Goal: Check status: Check status

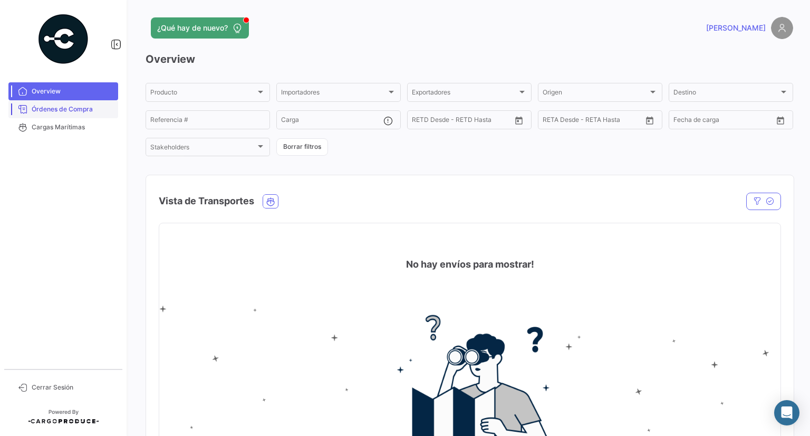
click at [70, 108] on span "Órdenes de Compra" at bounding box center [73, 108] width 82 height 9
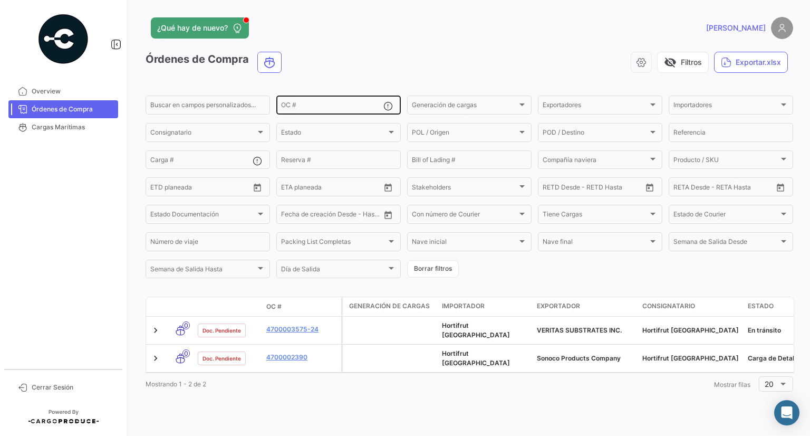
click at [341, 100] on div "OC #" at bounding box center [332, 104] width 102 height 21
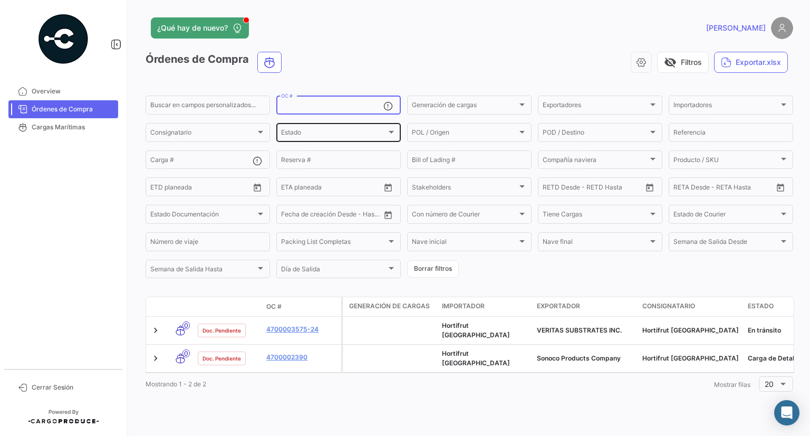
paste input "4700003679-3"
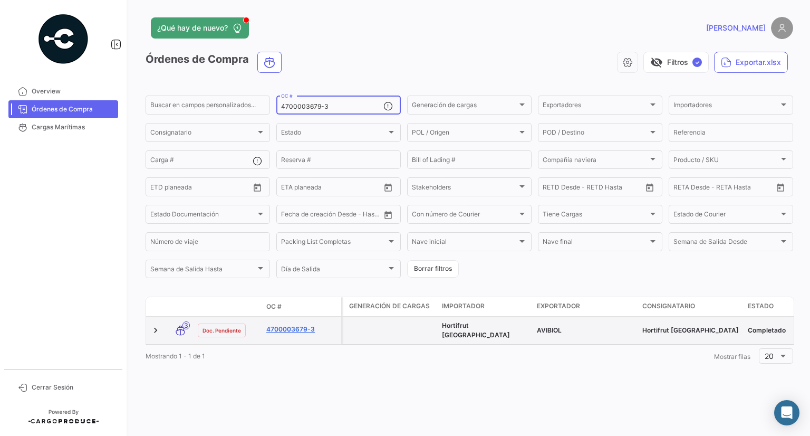
type input "4700003679-3"
click at [297, 330] on link "4700003679-3" at bounding box center [301, 328] width 71 height 9
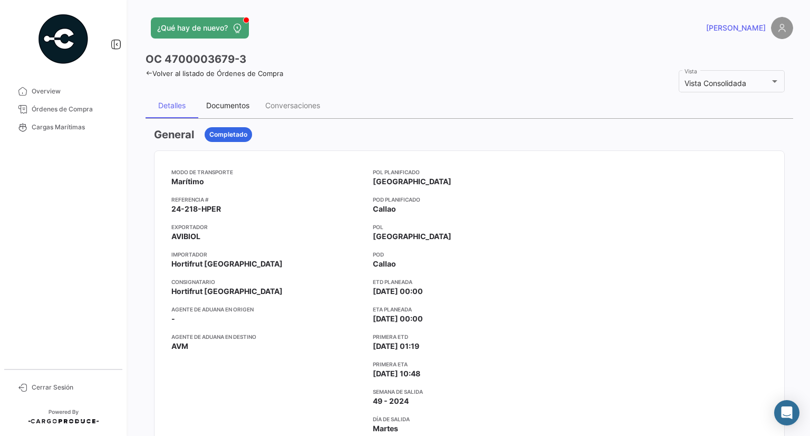
click at [231, 107] on div "Documentos" at bounding box center [227, 105] width 43 height 9
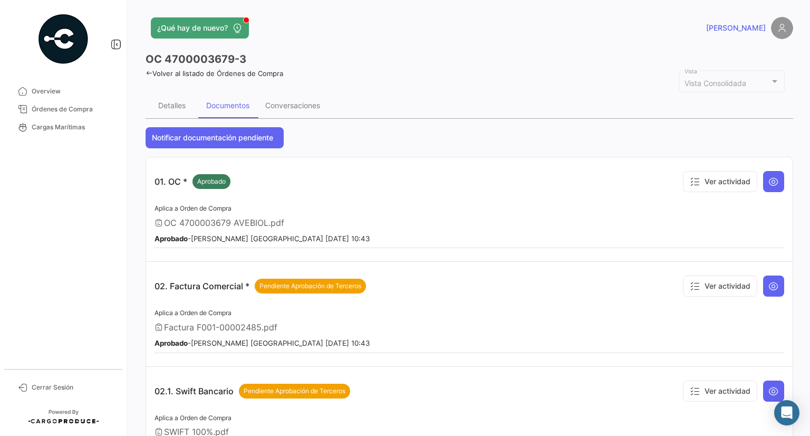
click at [149, 70] on icon at bounding box center [149, 73] width 7 height 7
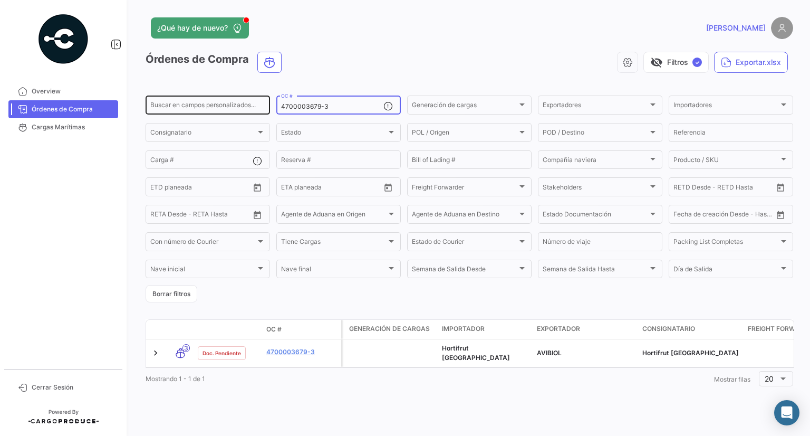
drag, startPoint x: 341, startPoint y: 105, endPoint x: 226, endPoint y: 104, distance: 115.0
click at [0, 0] on div "Buscar en [PERSON_NAME] personalizados... 4700003679-3 OC # Generación [PERSON_…" at bounding box center [0, 0] width 0 height 0
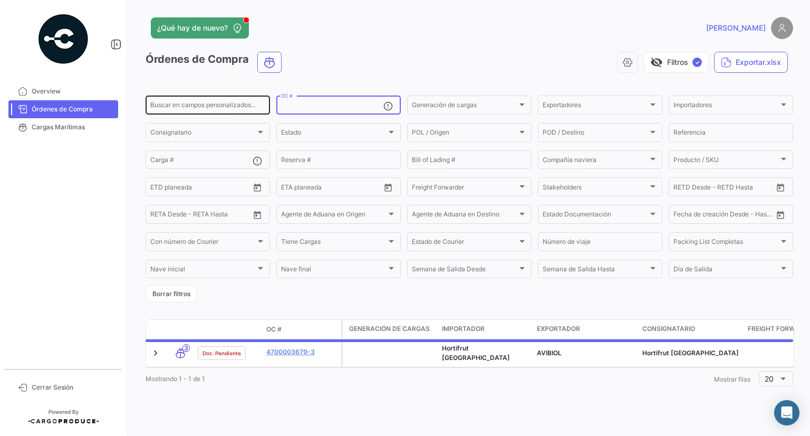
paste input "4700003575"
type input "4700003575"
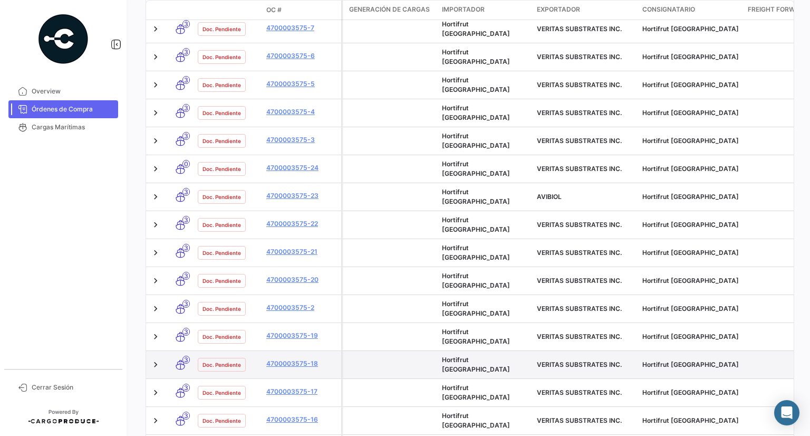
scroll to position [433, 0]
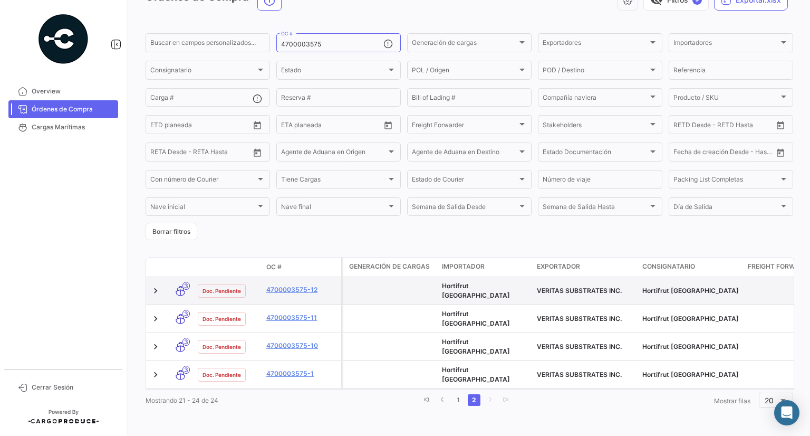
scroll to position [55, 0]
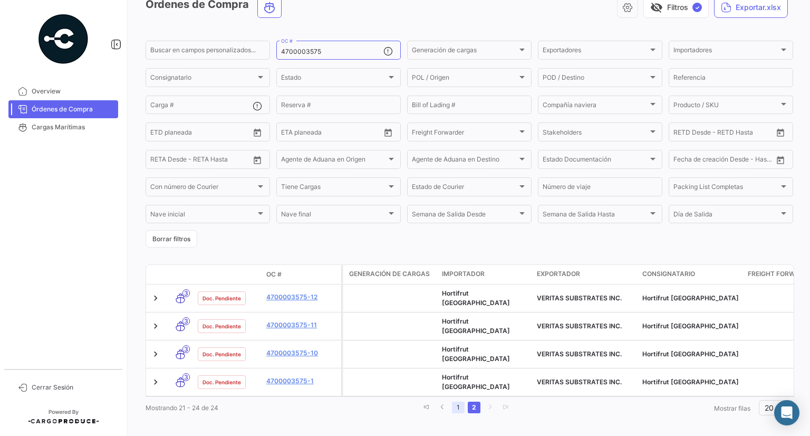
click at [459, 401] on link "1" at bounding box center [458, 407] width 13 height 12
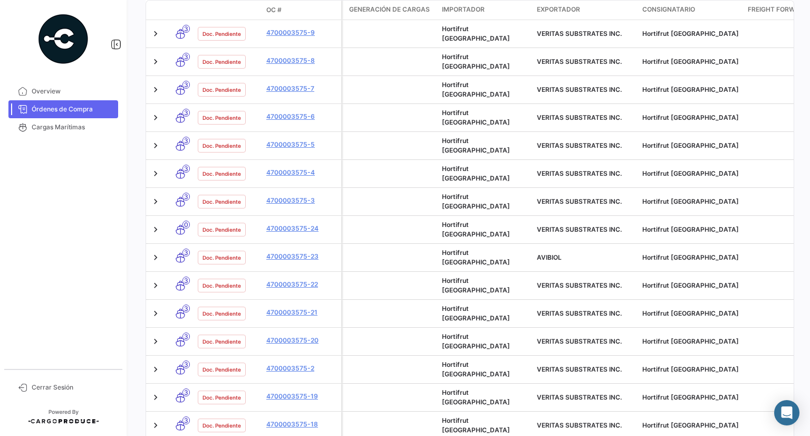
scroll to position [433, 0]
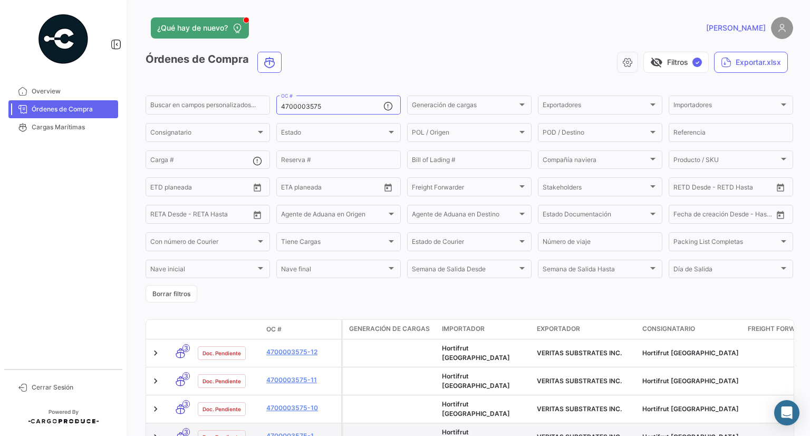
scroll to position [55, 0]
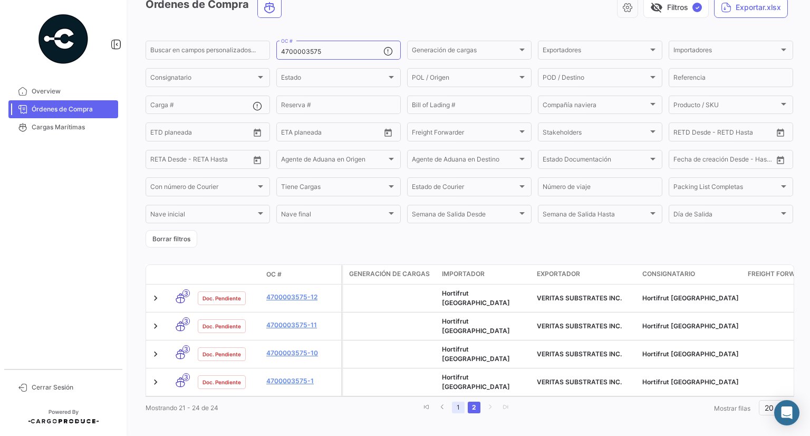
click at [453, 401] on link "1" at bounding box center [458, 407] width 13 height 12
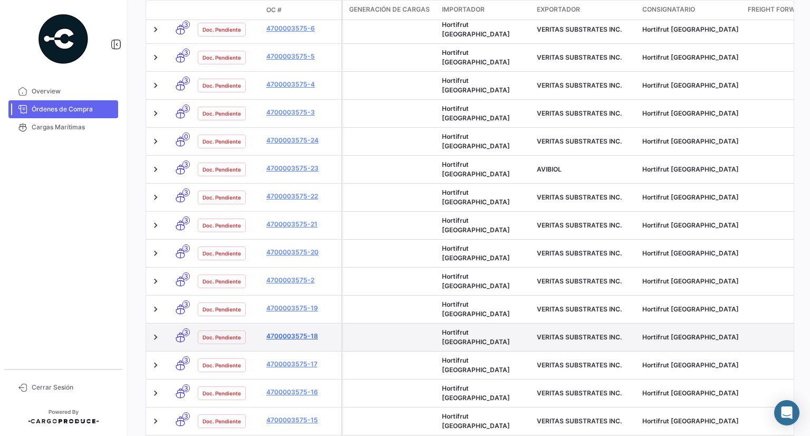
scroll to position [433, 0]
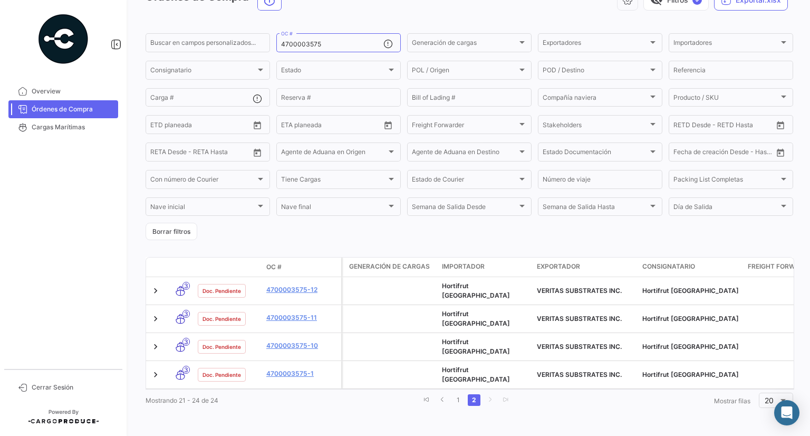
scroll to position [55, 0]
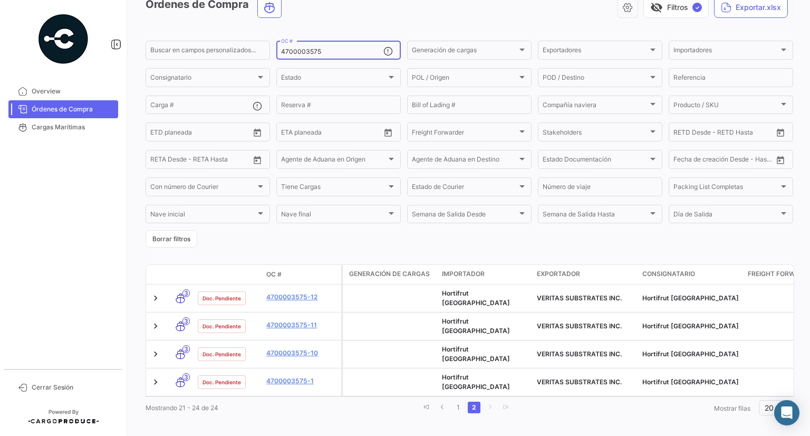
drag, startPoint x: 339, startPoint y: 51, endPoint x: 279, endPoint y: 56, distance: 60.4
click at [279, 56] on div "4700003575 OC #" at bounding box center [338, 49] width 124 height 21
